Goal: Information Seeking & Learning: Learn about a topic

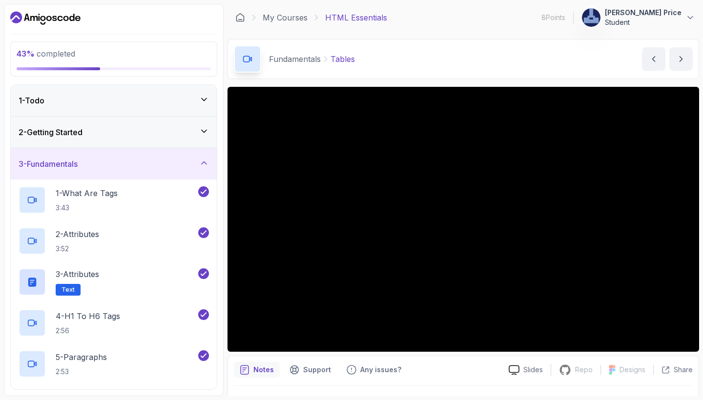
scroll to position [268, 0]
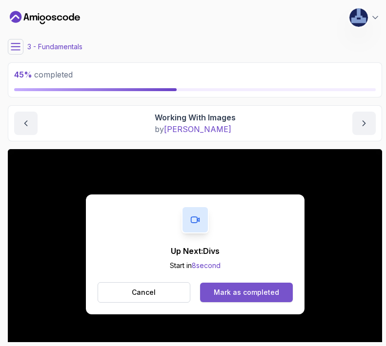
click at [235, 294] on div "Mark as completed" at bounding box center [246, 293] width 65 height 10
click at [251, 295] on div "Mark as completed" at bounding box center [246, 293] width 65 height 10
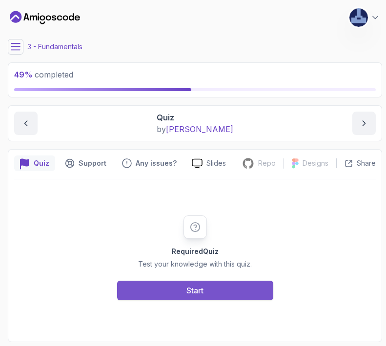
click at [189, 288] on div "Start" at bounding box center [194, 291] width 17 height 12
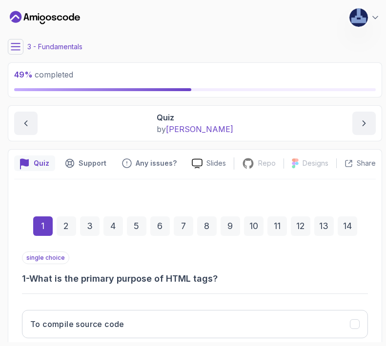
click at [271, 247] on div "1 2 3 4 5 6 7 8 9 10 11 12 13 14" at bounding box center [195, 226] width 346 height 51
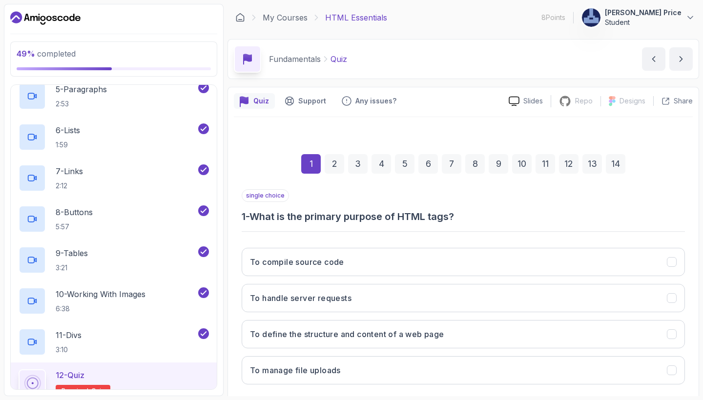
click at [453, 205] on div "single choice 1 - What is the primary purpose of HTML tags?" at bounding box center [463, 206] width 443 height 34
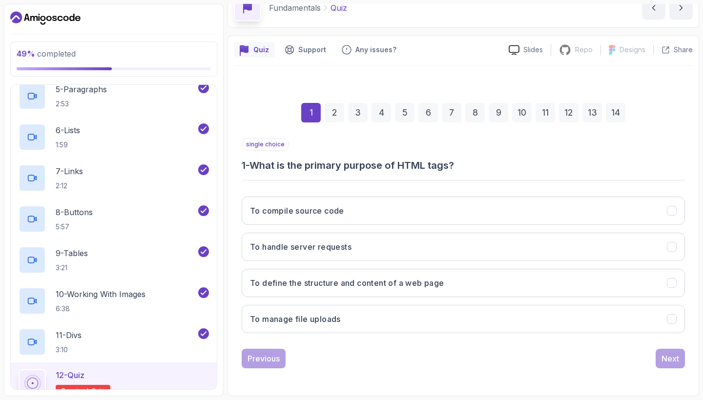
scroll to position [51, 0]
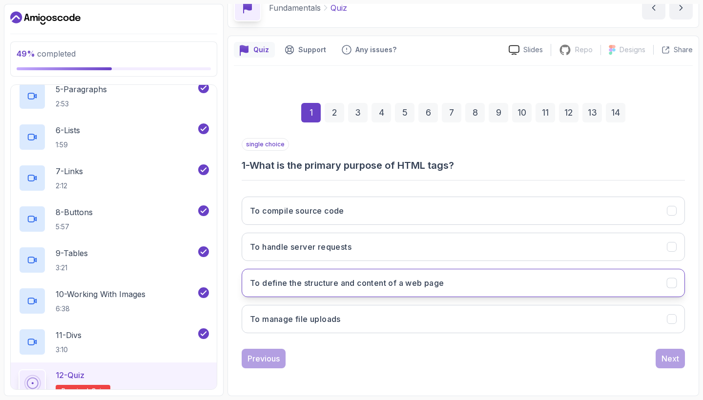
click at [377, 283] on h3 "To define the structure and content of a web page" at bounding box center [347, 283] width 194 height 12
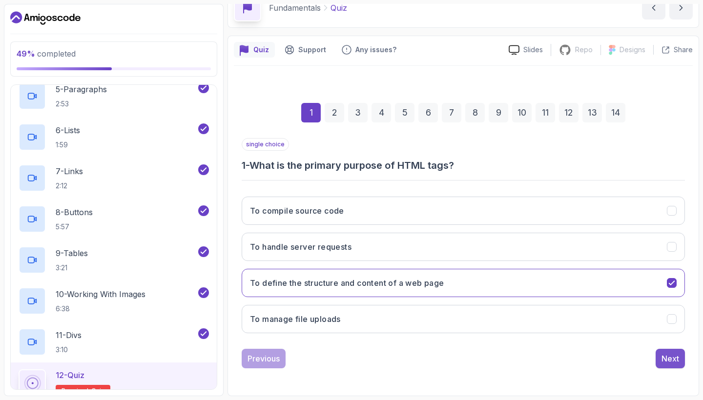
click at [669, 359] on div "Next" at bounding box center [670, 359] width 18 height 12
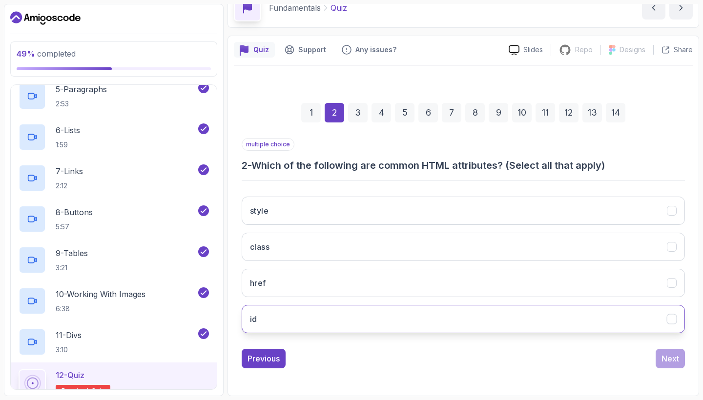
click at [583, 318] on button "id" at bounding box center [463, 319] width 443 height 28
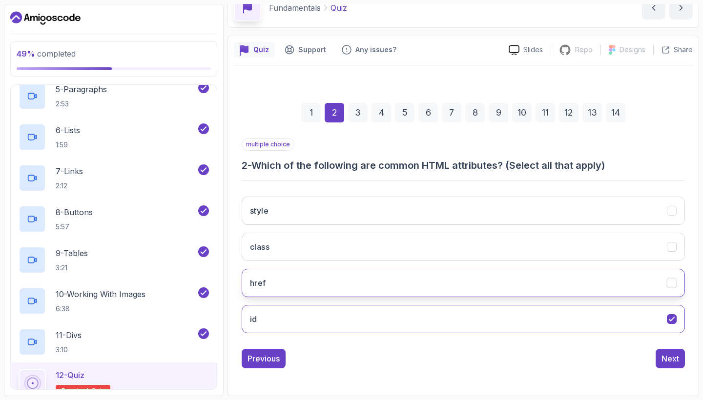
click at [576, 286] on button "href" at bounding box center [463, 283] width 443 height 28
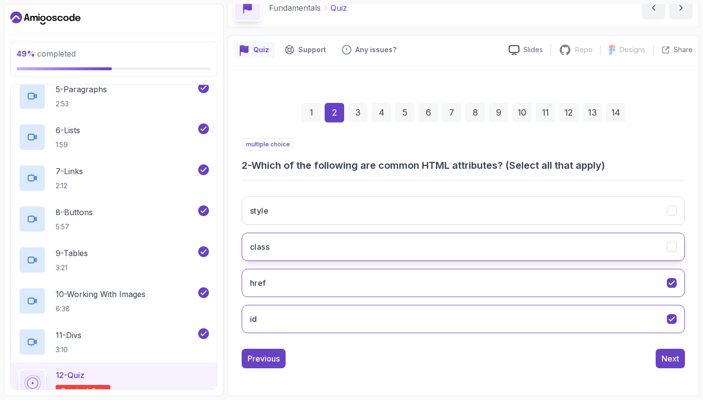
click at [580, 253] on button "class" at bounding box center [463, 247] width 443 height 28
click at [664, 362] on div "Next" at bounding box center [670, 359] width 18 height 12
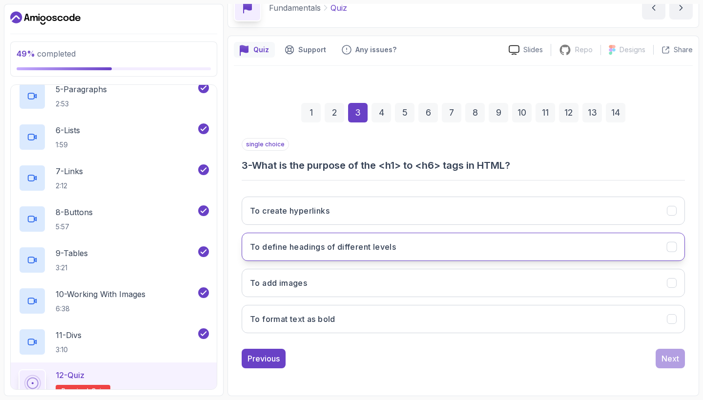
click at [404, 250] on button "To define headings of different levels" at bounding box center [463, 247] width 443 height 28
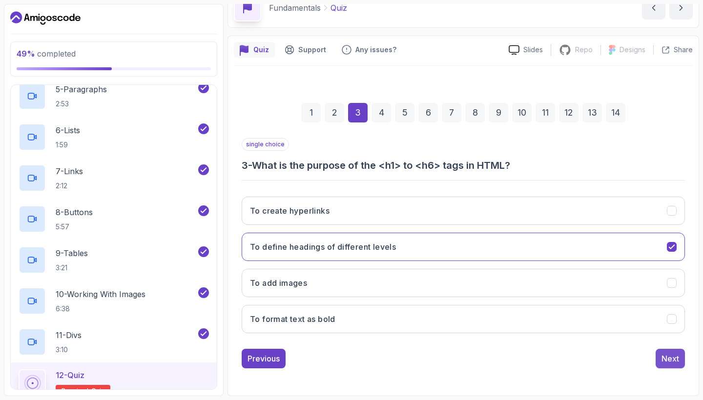
click at [667, 355] on div "Next" at bounding box center [670, 359] width 18 height 12
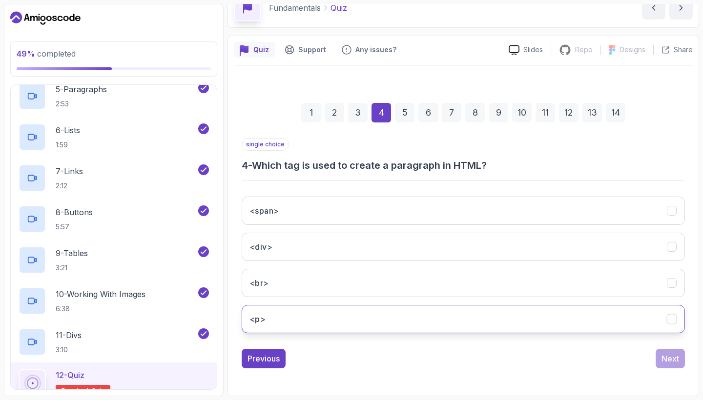
click at [377, 322] on button "<p>" at bounding box center [463, 319] width 443 height 28
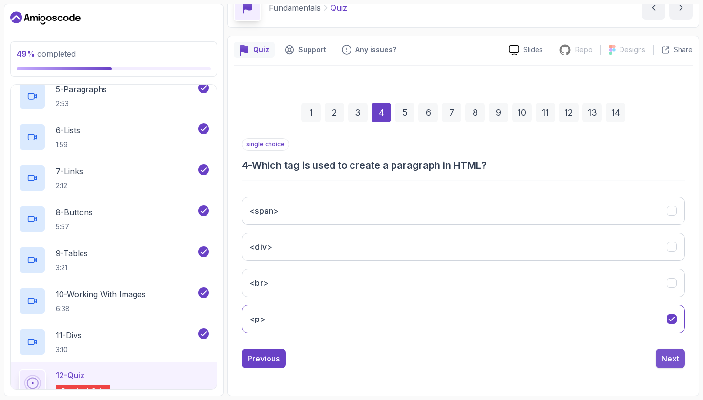
click at [672, 355] on div "Next" at bounding box center [670, 359] width 18 height 12
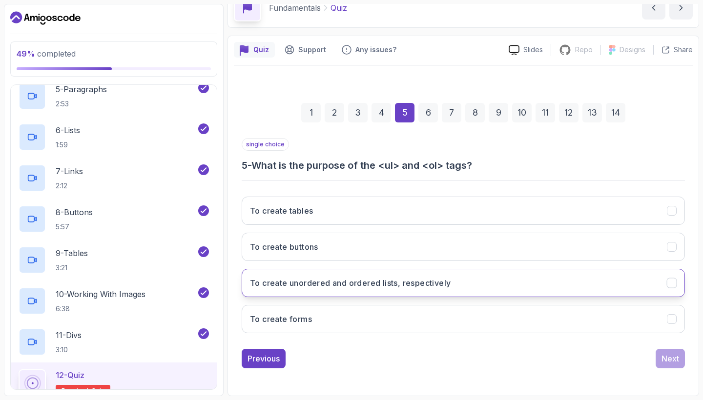
click at [338, 283] on h3 "To create unordered and ordered lists, respectively" at bounding box center [350, 283] width 201 height 12
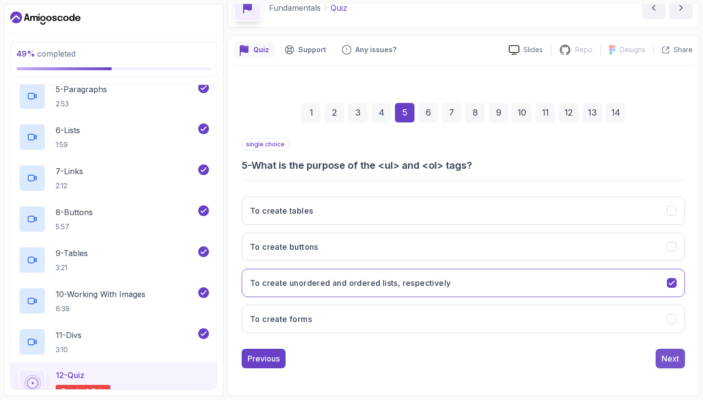
click at [670, 359] on div "Next" at bounding box center [670, 359] width 18 height 12
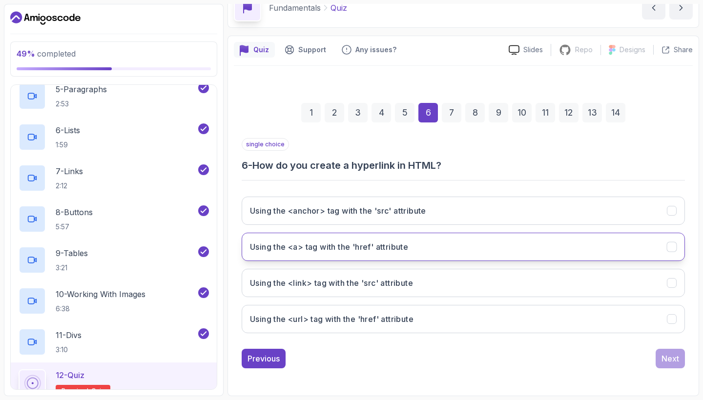
click at [317, 252] on h3 "Using the <a> tag with the 'href' attribute" at bounding box center [329, 247] width 158 height 12
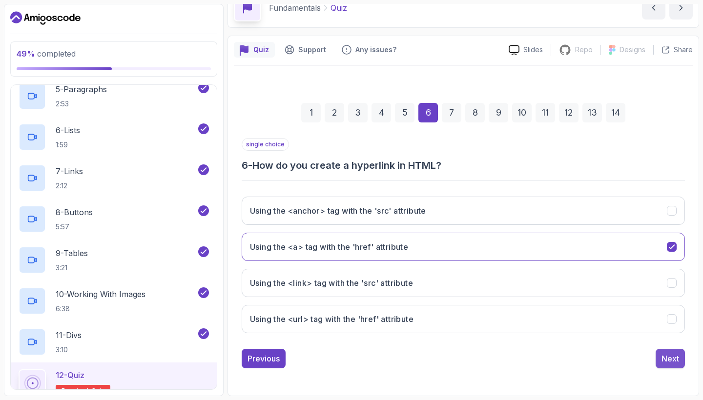
click at [672, 362] on div "Next" at bounding box center [670, 359] width 18 height 12
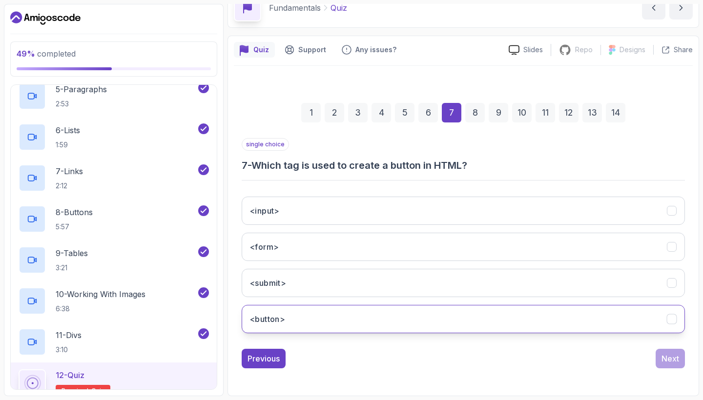
click at [340, 321] on button "<button>" at bounding box center [463, 319] width 443 height 28
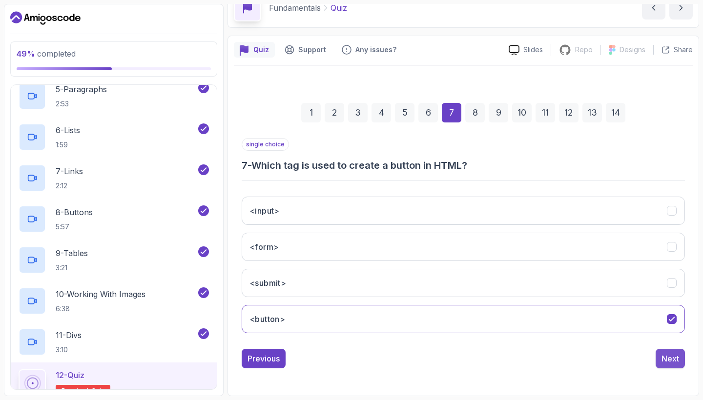
click at [672, 359] on div "Next" at bounding box center [670, 359] width 18 height 12
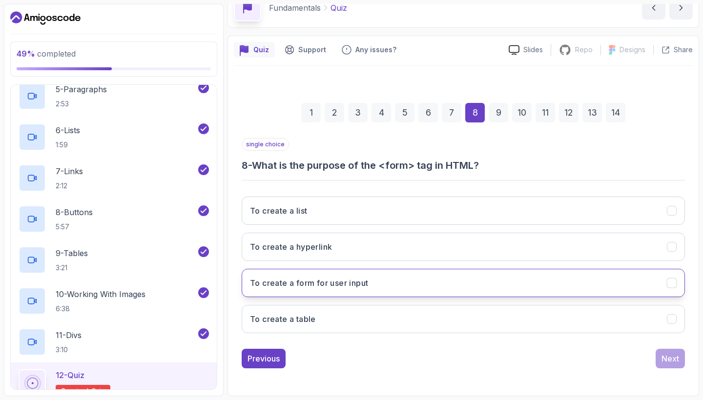
click at [383, 283] on button "To create a form for user input" at bounding box center [463, 283] width 443 height 28
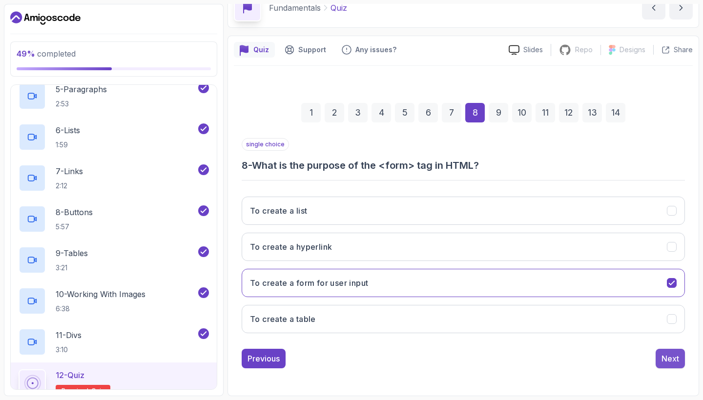
click at [673, 353] on div "Next" at bounding box center [670, 359] width 18 height 12
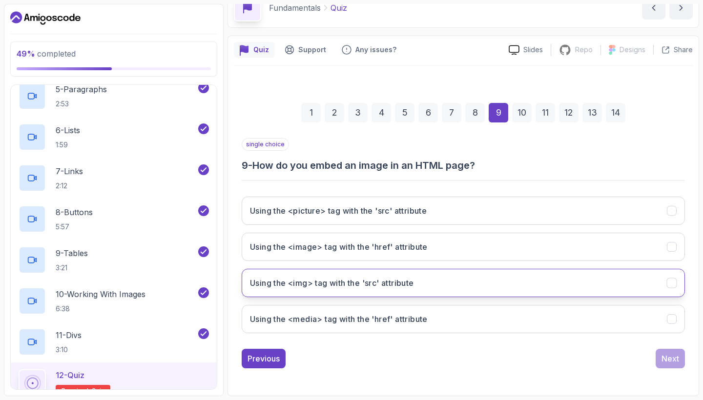
click at [435, 277] on button "Using the <img> tag with the 'src' attribute" at bounding box center [463, 283] width 443 height 28
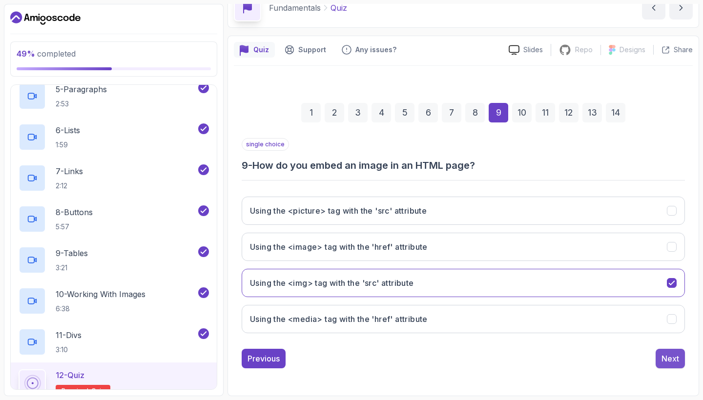
click at [672, 358] on div "Next" at bounding box center [670, 359] width 18 height 12
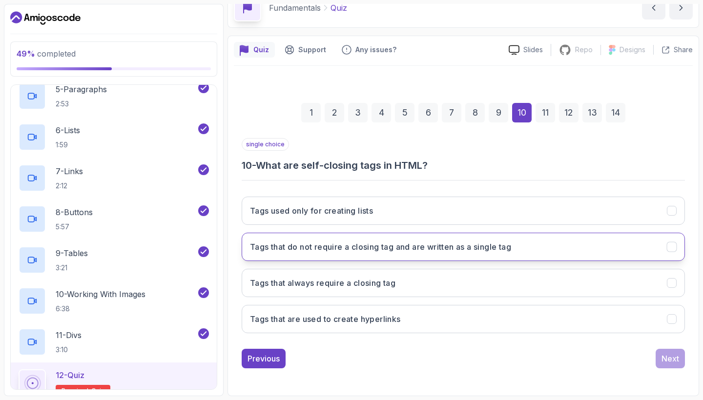
click at [460, 243] on h3 "Tags that do not require a closing tag and are written as a single tag" at bounding box center [380, 247] width 261 height 12
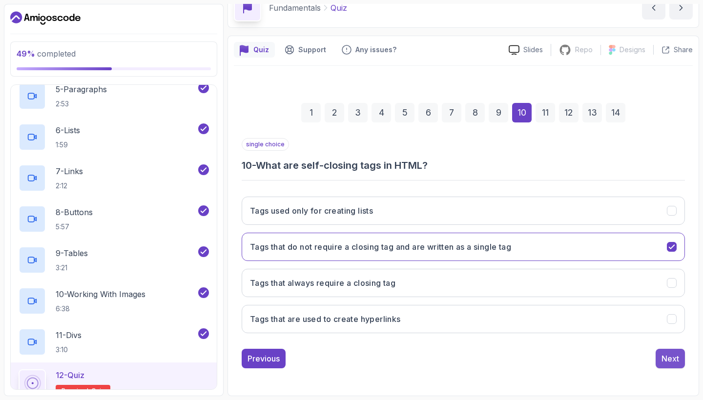
click at [670, 358] on div "Next" at bounding box center [670, 359] width 18 height 12
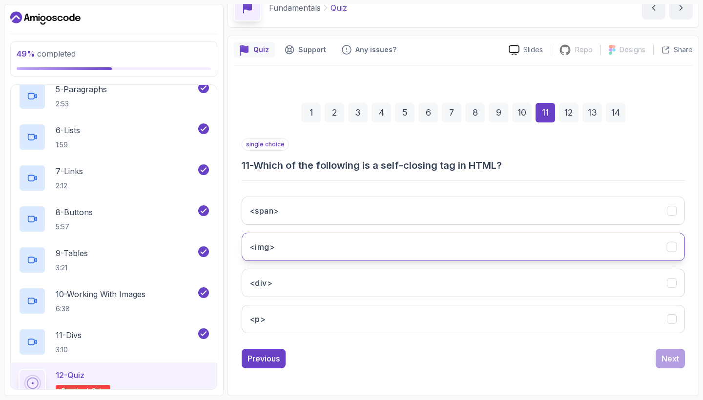
click at [409, 239] on button "<img>" at bounding box center [463, 247] width 443 height 28
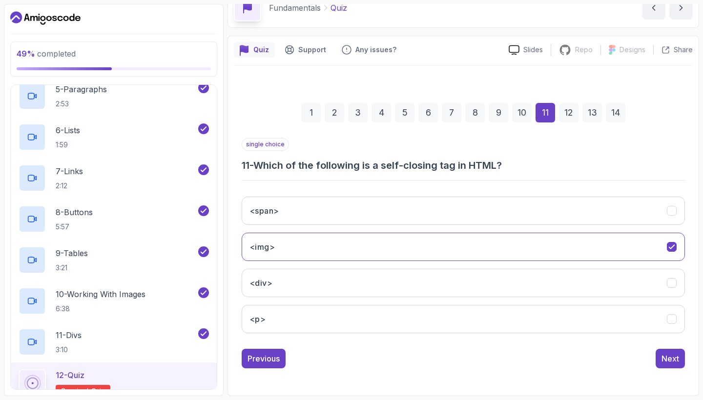
click at [523, 111] on div "10" at bounding box center [522, 113] width 20 height 20
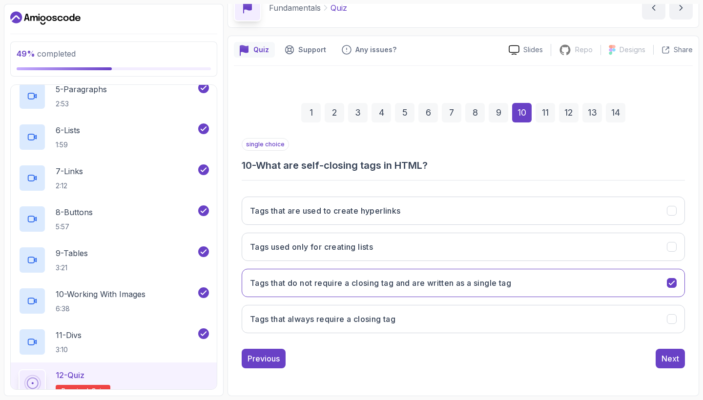
click at [548, 115] on div "11" at bounding box center [545, 113] width 20 height 20
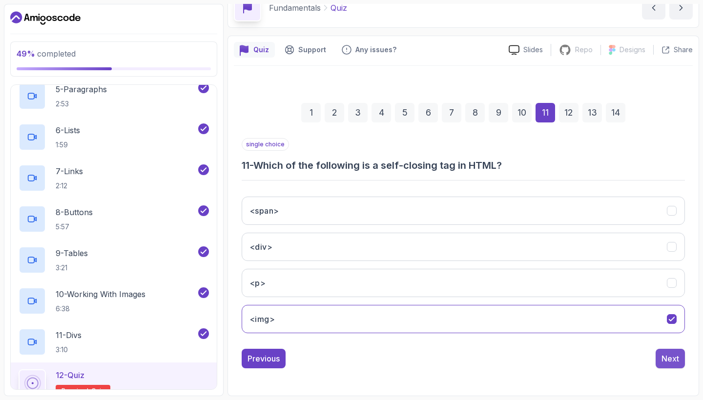
click at [674, 362] on div "Next" at bounding box center [670, 359] width 18 height 12
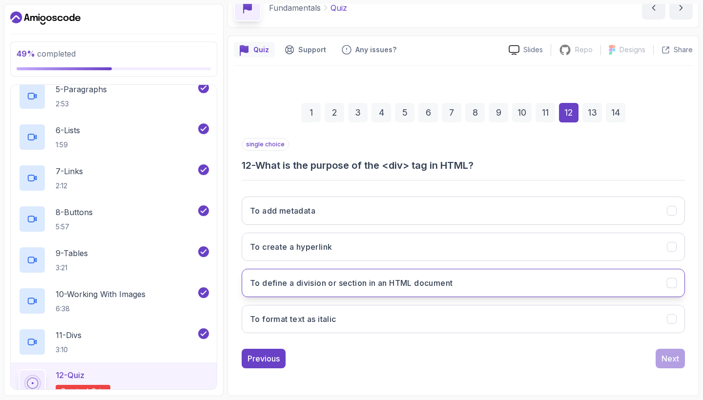
click at [446, 290] on button "To define a division or section in an HTML document" at bounding box center [463, 283] width 443 height 28
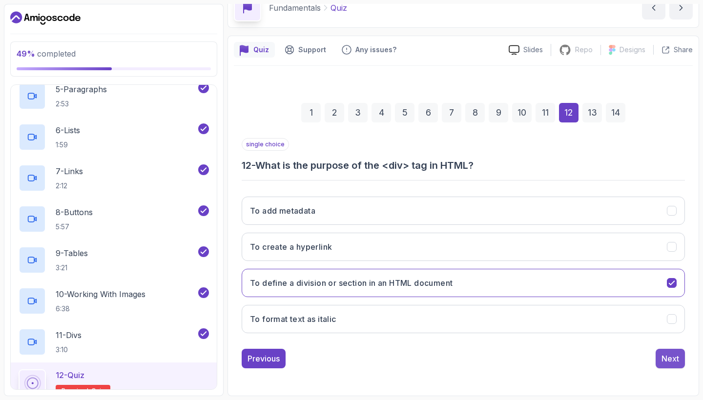
click at [679, 359] on button "Next" at bounding box center [669, 359] width 29 height 20
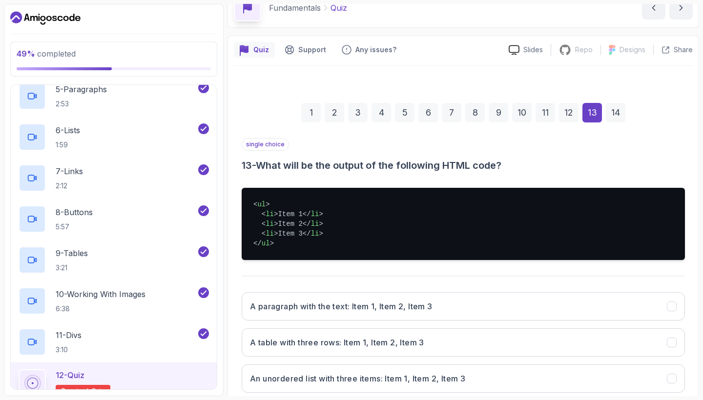
click at [578, 168] on h3 "13 - What will be the output of the following HTML code?" at bounding box center [463, 166] width 443 height 14
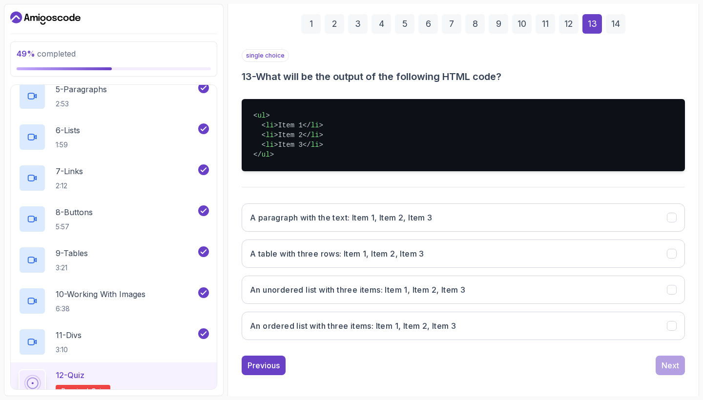
scroll to position [141, 0]
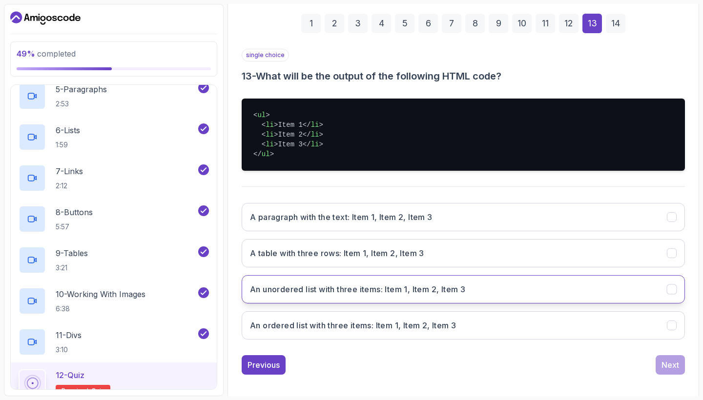
click at [430, 292] on h3 "An unordered list with three items: Item 1, Item 2, Item 3" at bounding box center [357, 290] width 215 height 12
click at [667, 371] on button "Next" at bounding box center [669, 365] width 29 height 20
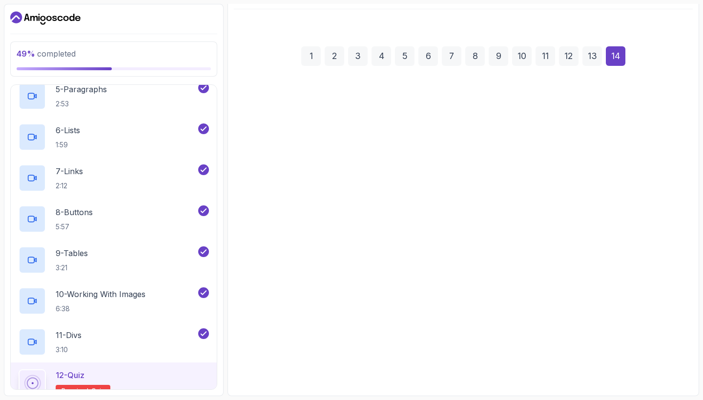
scroll to position [108, 0]
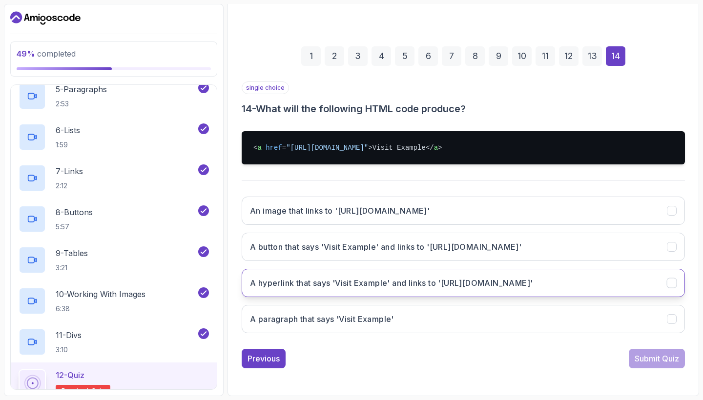
click at [456, 293] on button "A hyperlink that says 'Visit Example' and links to '[URL][DOMAIN_NAME]'" at bounding box center [463, 283] width 443 height 28
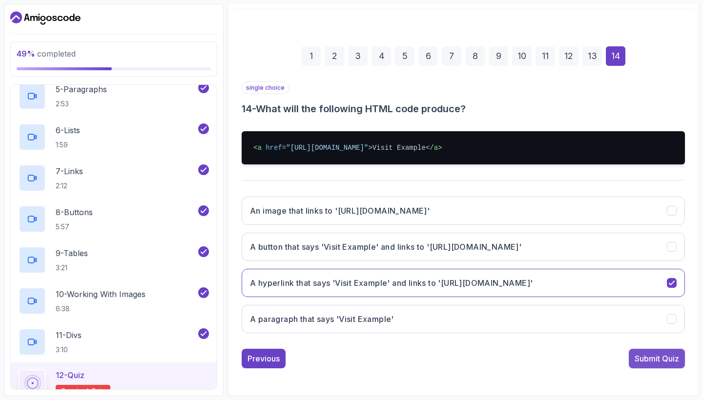
click at [650, 365] on button "Submit Quiz" at bounding box center [657, 359] width 56 height 20
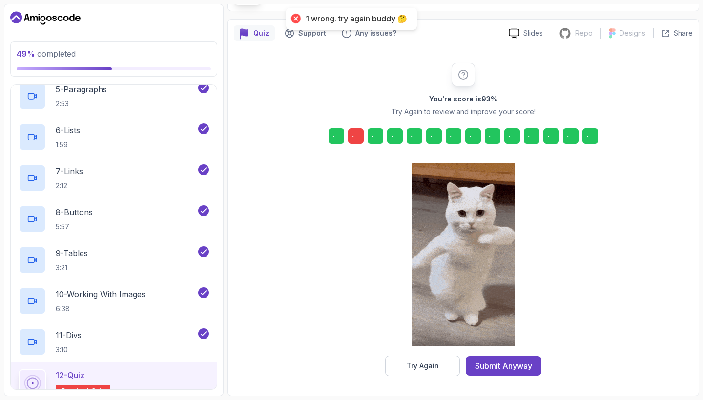
scroll to position [68, 0]
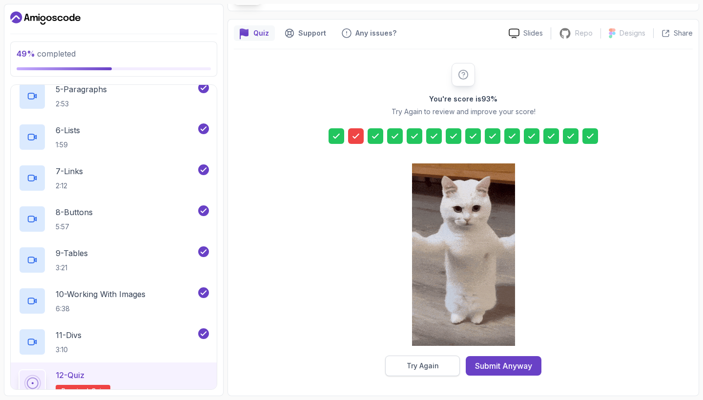
click at [428, 366] on div "Try Again" at bounding box center [423, 366] width 32 height 10
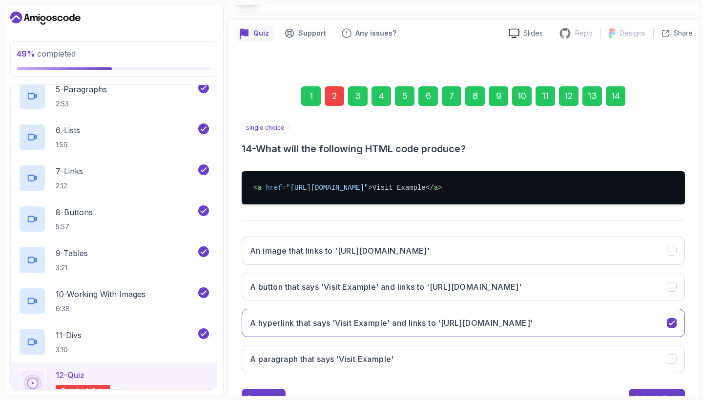
click at [335, 99] on div "2" at bounding box center [335, 96] width 20 height 20
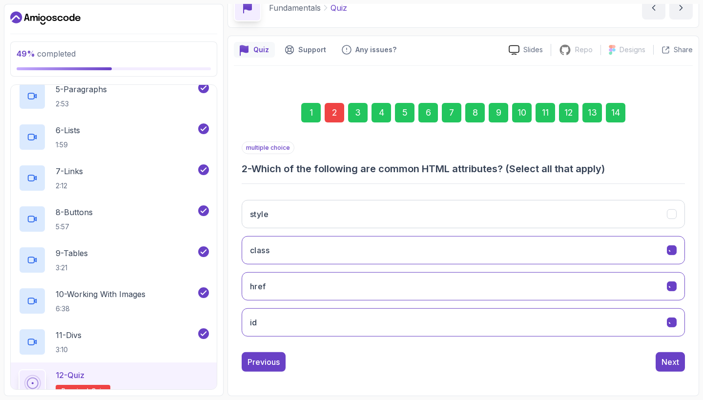
scroll to position [51, 0]
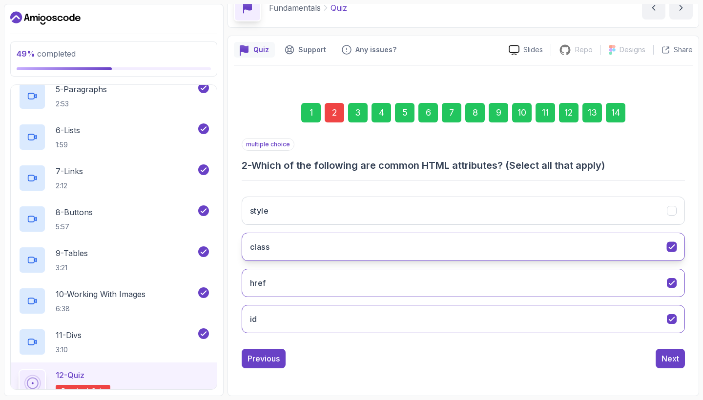
click at [560, 251] on button "class" at bounding box center [463, 247] width 443 height 28
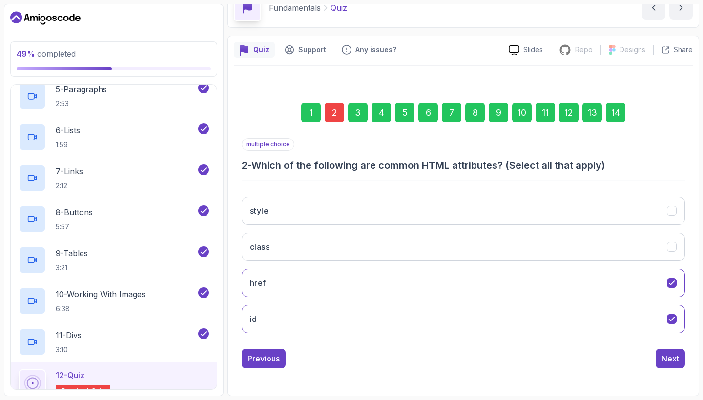
click at [616, 111] on div "14" at bounding box center [616, 113] width 20 height 20
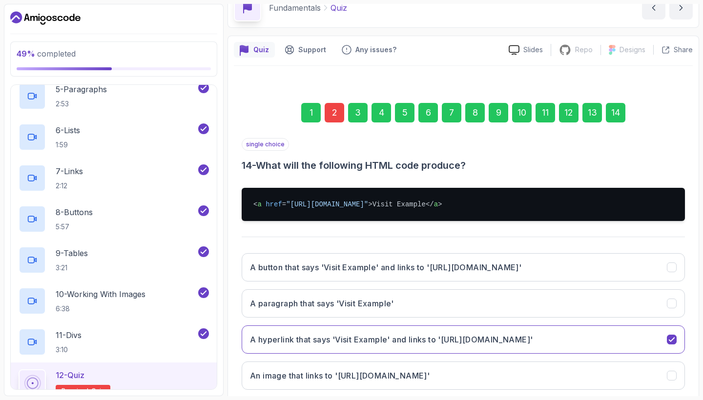
click at [653, 162] on h3 "14 - What will the following HTML code produce?" at bounding box center [463, 166] width 443 height 14
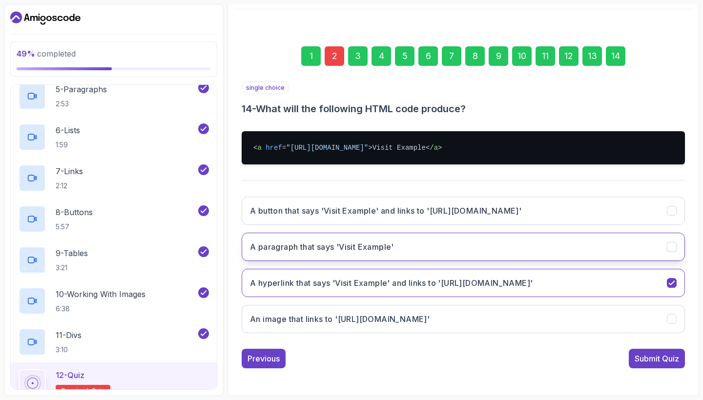
scroll to position [108, 0]
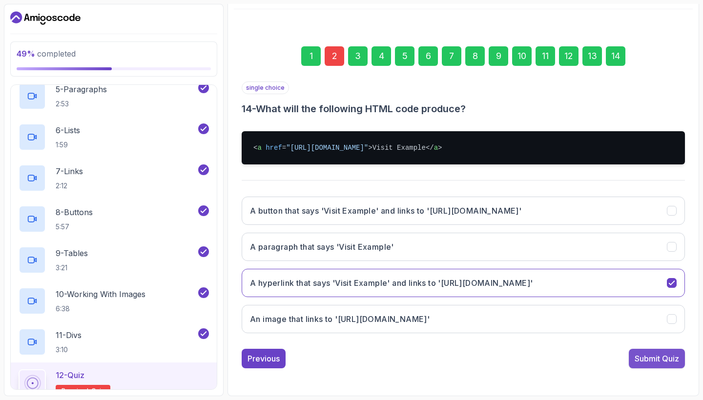
click at [651, 359] on div "Submit Quiz" at bounding box center [656, 359] width 44 height 12
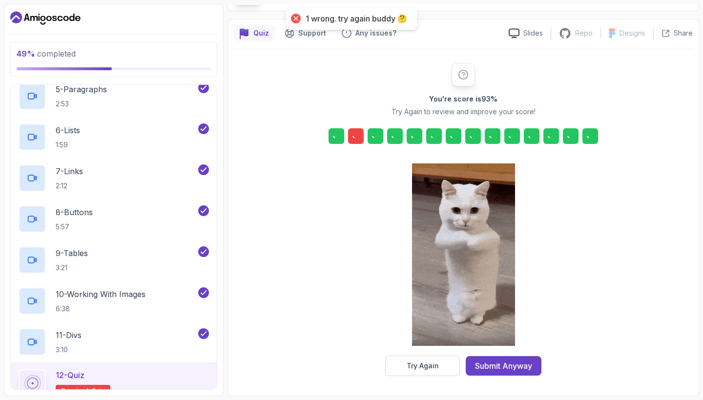
scroll to position [68, 0]
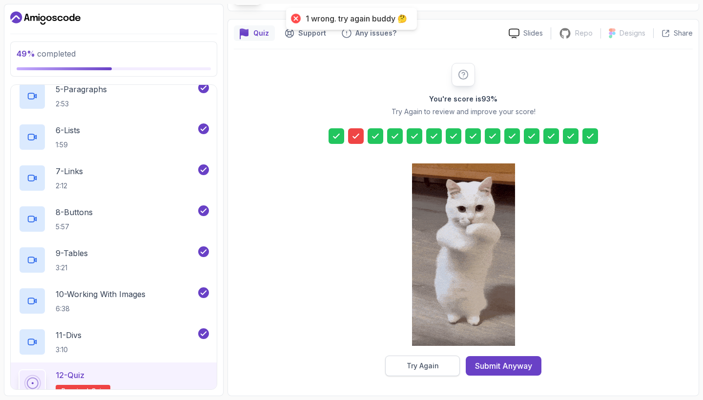
click at [417, 371] on button "Try Again" at bounding box center [422, 366] width 75 height 20
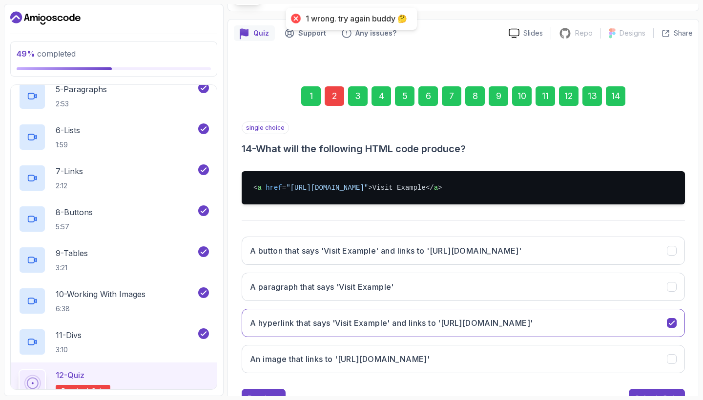
click at [333, 95] on div "2" at bounding box center [335, 96] width 20 height 20
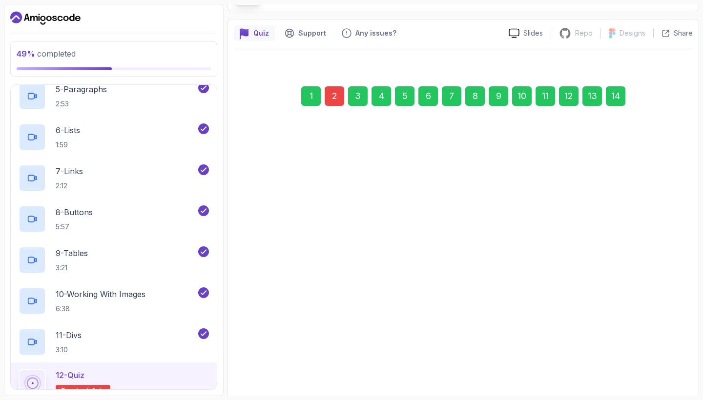
scroll to position [51, 0]
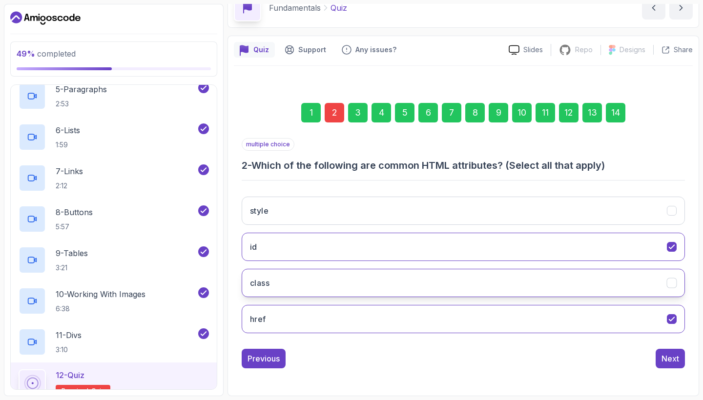
click at [454, 278] on button "class" at bounding box center [463, 283] width 443 height 28
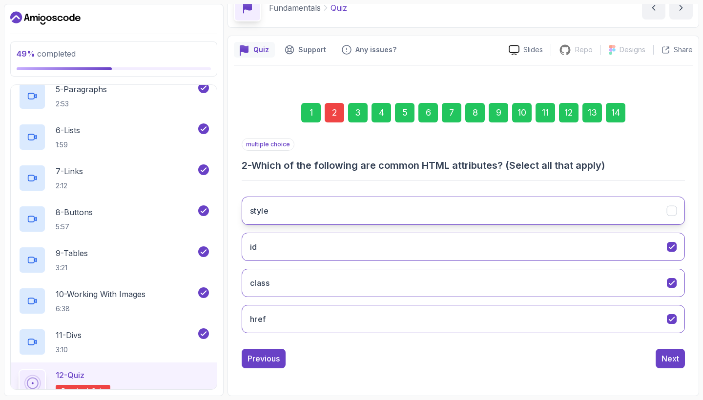
click at [489, 218] on button "style" at bounding box center [463, 211] width 443 height 28
click at [616, 109] on div "14" at bounding box center [616, 113] width 20 height 20
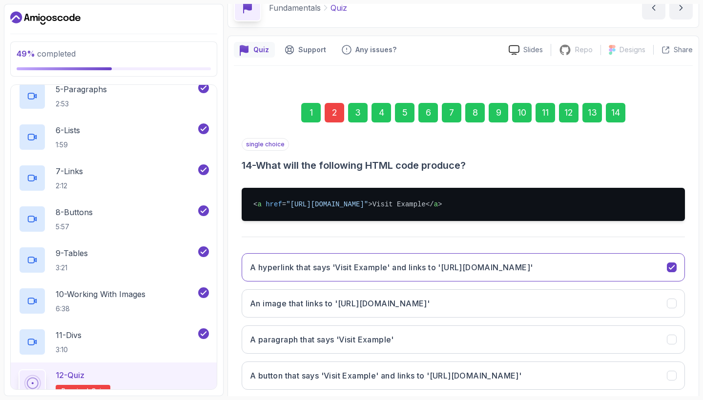
click at [638, 132] on div "1 2 3 4 5 6 7 8 9 10 11 12 13 14" at bounding box center [463, 112] width 443 height 51
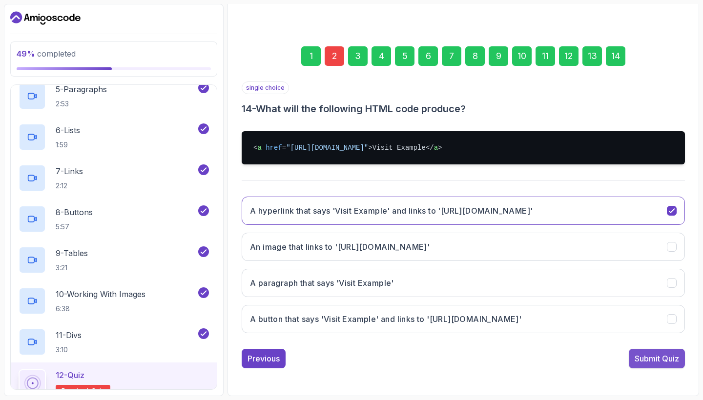
click at [651, 357] on div "Submit Quiz" at bounding box center [656, 359] width 44 height 12
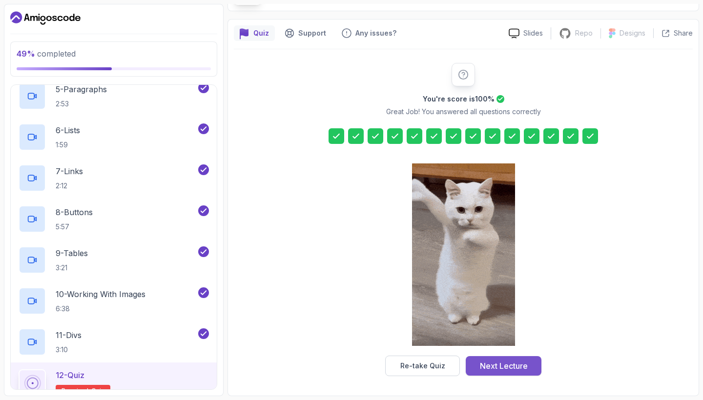
click at [511, 364] on div "Next Lecture" at bounding box center [504, 366] width 48 height 12
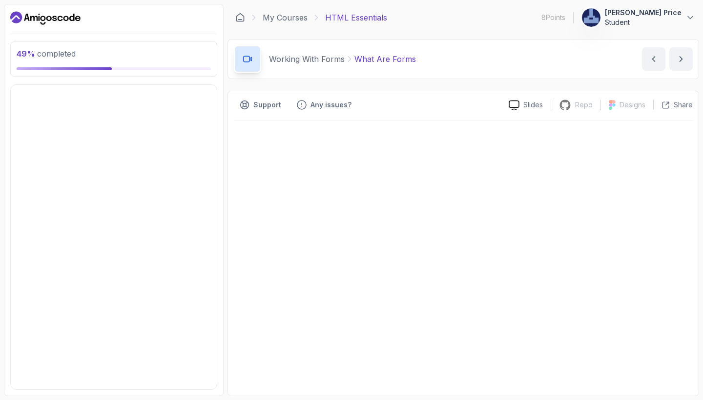
scroll to position [44, 0]
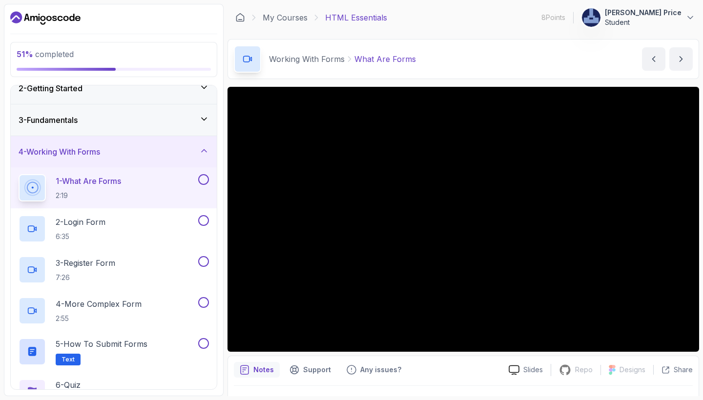
click at [265, 80] on main "My Courses HTML Essentials 8 Points 1 [PERSON_NAME] Price Student 4 - Working W…" at bounding box center [462, 200] width 471 height 392
